Goal: Task Accomplishment & Management: Manage account settings

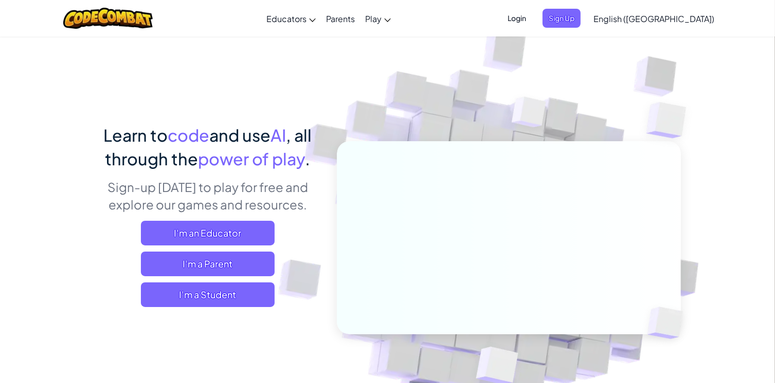
click at [532, 19] on span "Login" at bounding box center [516, 18] width 31 height 19
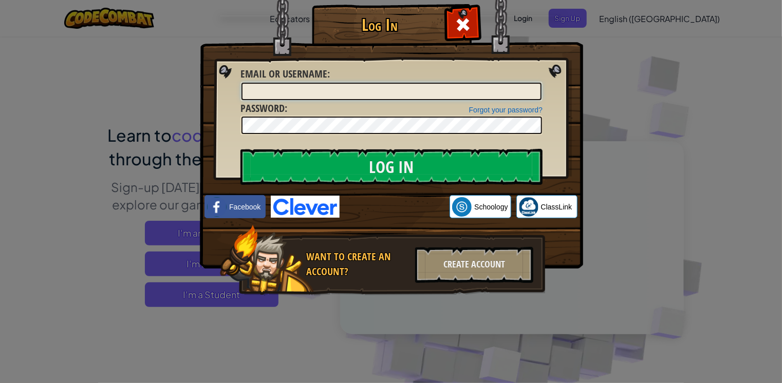
click at [374, 84] on input "Email or Username :" at bounding box center [392, 91] width 300 height 17
type input "f"
type input "[EMAIL_ADDRESS][DOMAIN_NAME]"
click at [524, 108] on link "Forgot your password?" at bounding box center [506, 110] width 74 height 8
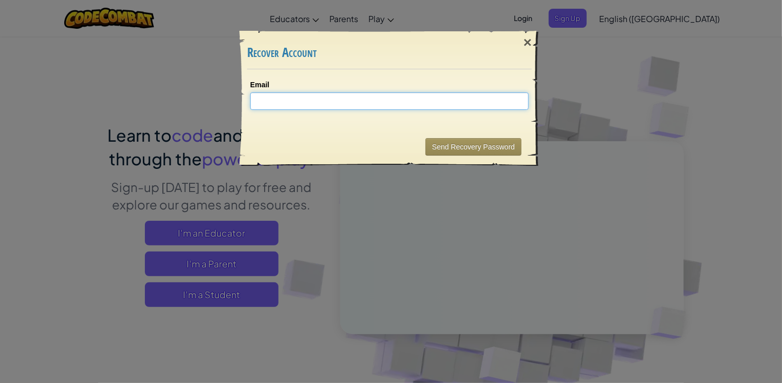
click at [382, 106] on input "Email" at bounding box center [389, 101] width 279 height 17
type input "[EMAIL_ADDRESS][DOMAIN_NAME]"
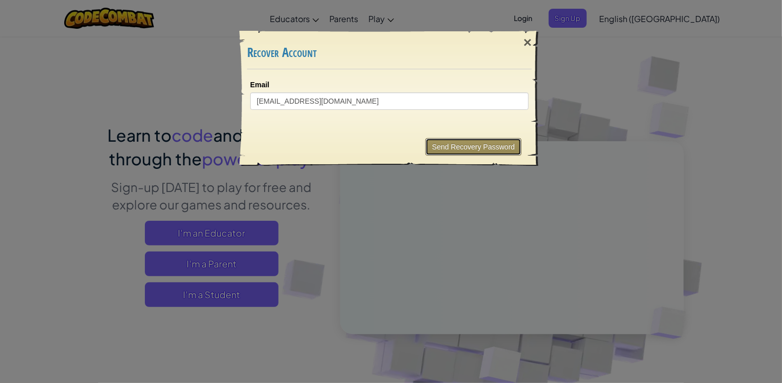
click at [453, 140] on button "Send Recovery Password" at bounding box center [474, 146] width 96 height 17
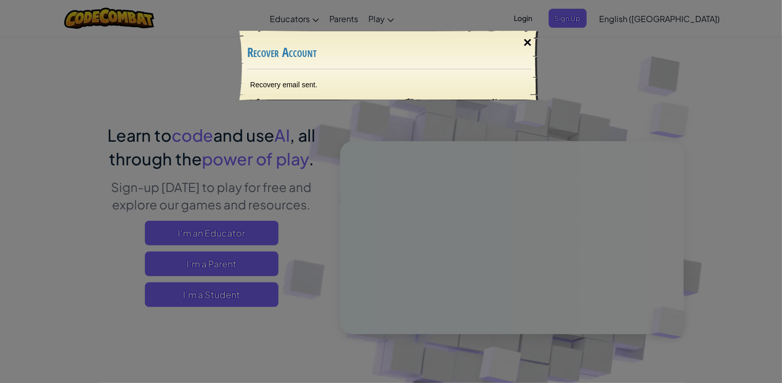
click at [530, 44] on div "×" at bounding box center [528, 43] width 24 height 30
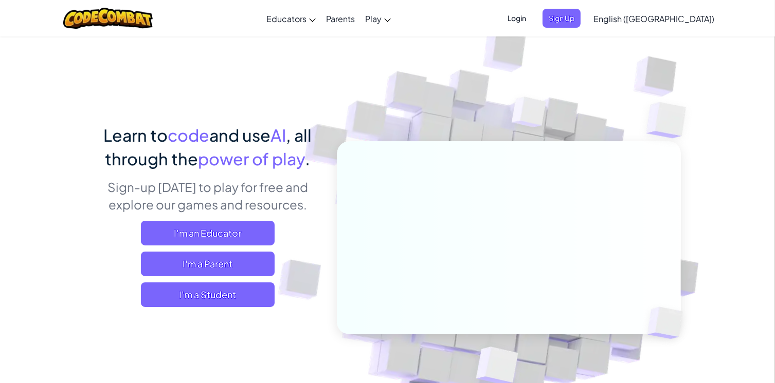
click at [532, 21] on span "Login" at bounding box center [516, 18] width 31 height 19
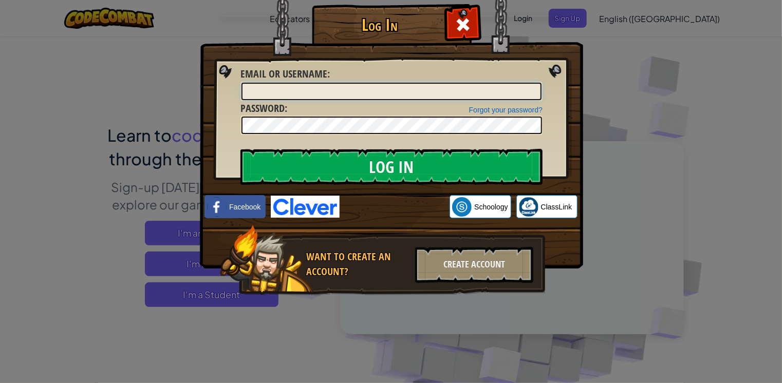
click at [342, 89] on input "Email or Username :" at bounding box center [392, 91] width 300 height 17
type input "[EMAIL_ADDRESS][DOMAIN_NAME]"
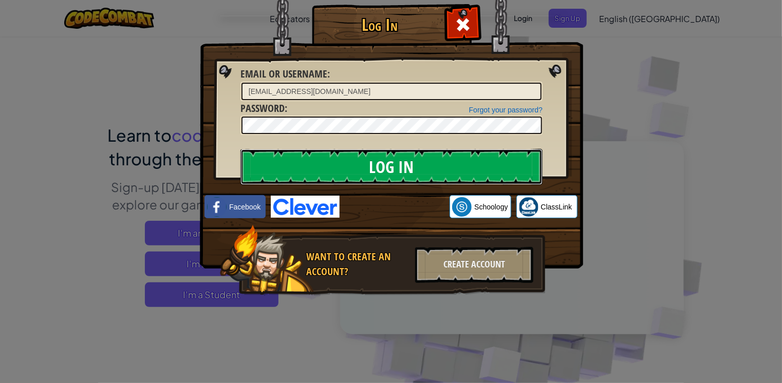
click at [373, 164] on input "Log In" at bounding box center [392, 167] width 302 height 36
